Goal: Find specific page/section: Find specific page/section

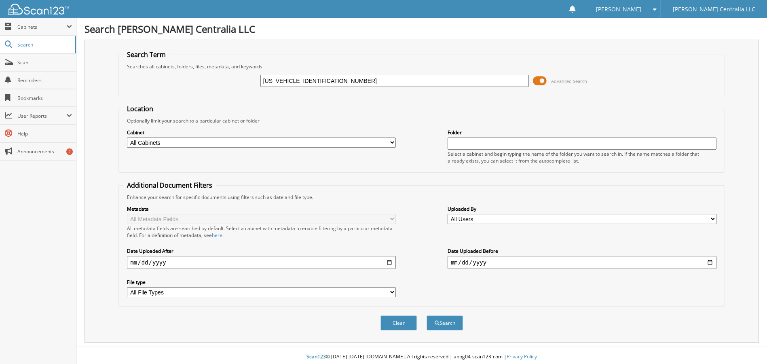
type input "[US_VEHICLE_IDENTIFICATION_NUMBER]"
click at [426, 315] on button "Search" at bounding box center [444, 322] width 36 height 15
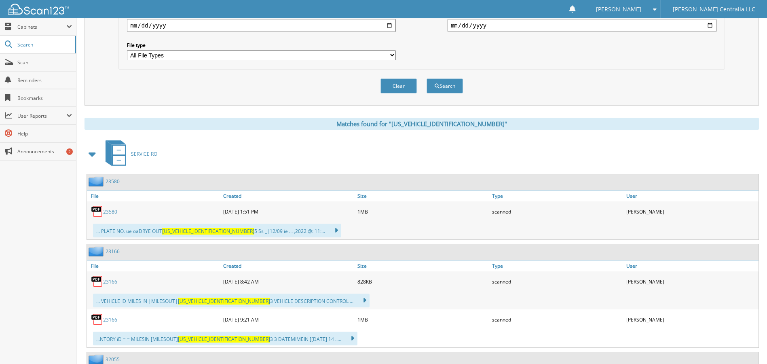
scroll to position [243, 0]
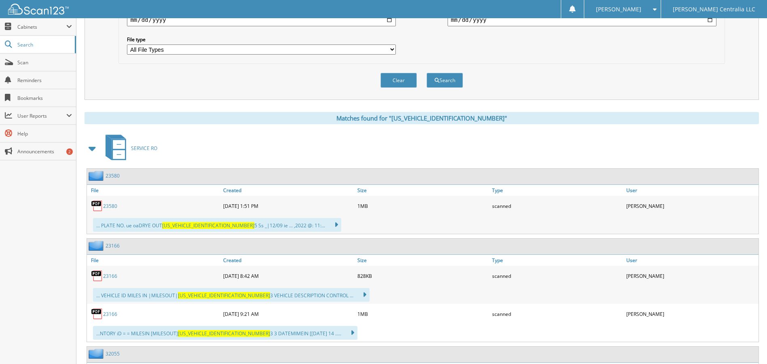
click at [91, 150] on span at bounding box center [92, 148] width 11 height 15
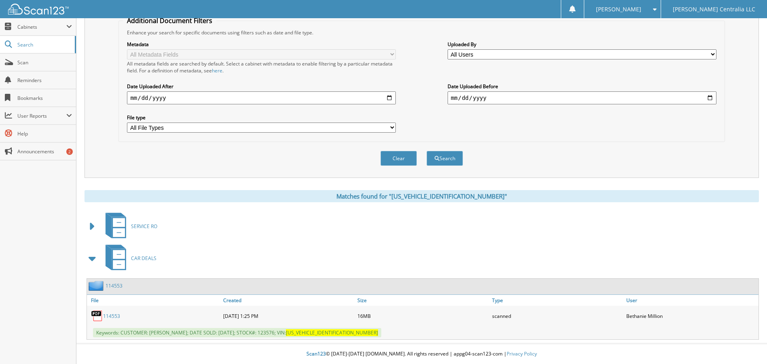
scroll to position [165, 0]
click at [113, 314] on link "114553" at bounding box center [111, 315] width 17 height 7
click at [105, 314] on link "114553" at bounding box center [111, 315] width 17 height 7
